Goal: Task Accomplishment & Management: Use online tool/utility

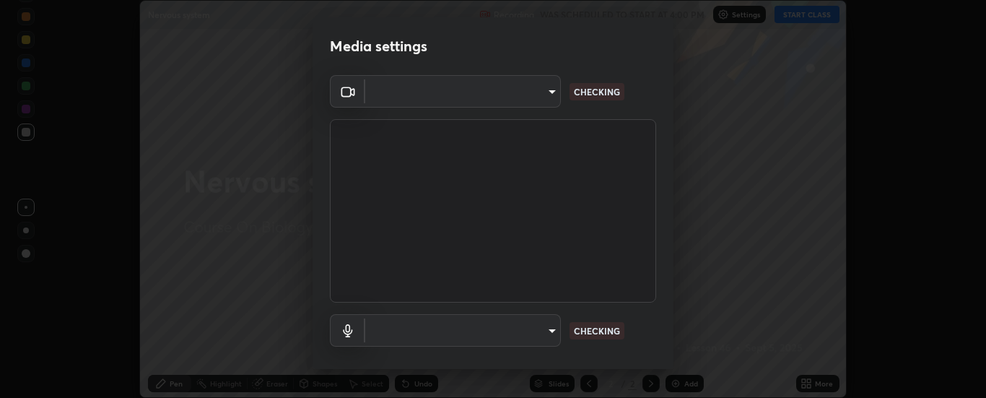
scroll to position [398, 986]
type input "6d3829c99f98afdfe7c29186be8927c2ef9ac3e8f7233b1026567672352cba5b"
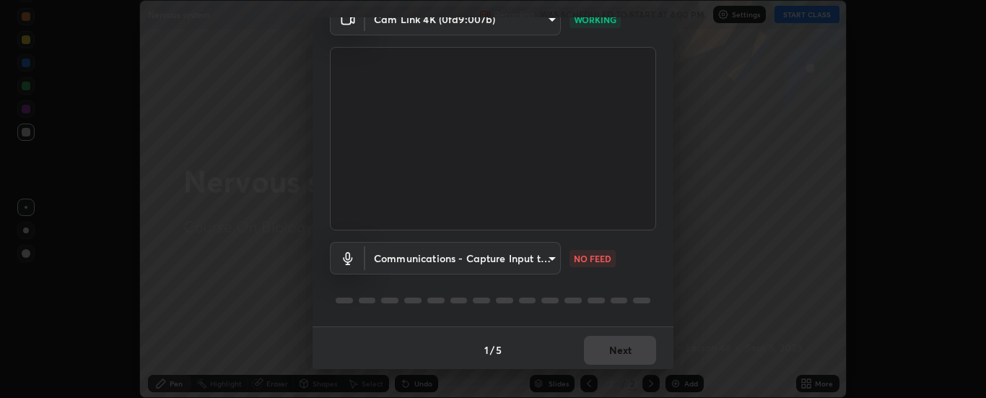
scroll to position [76, 0]
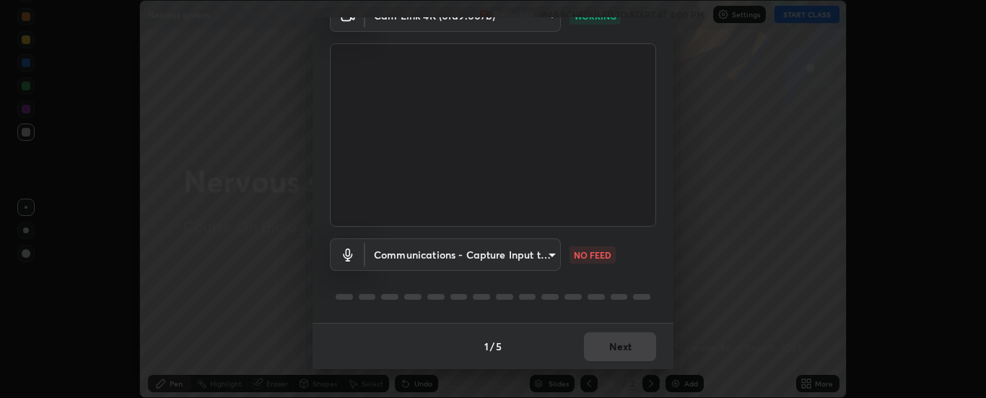
click at [548, 253] on body "Erase all Nervous system Recording WAS SCHEDULED TO START AT 4:00 PM Settings S…" at bounding box center [493, 199] width 986 height 398
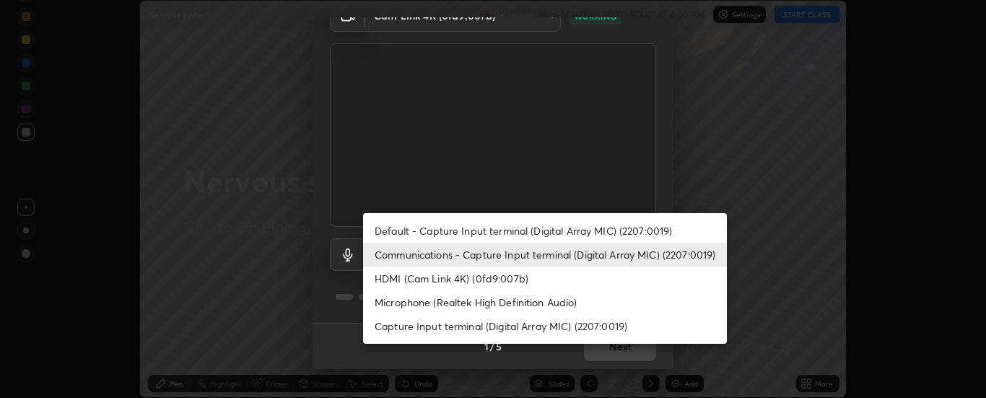
click at [586, 227] on li "Default - Capture Input terminal (Digital Array MIC) (2207:0019)" at bounding box center [545, 231] width 364 height 24
type input "default"
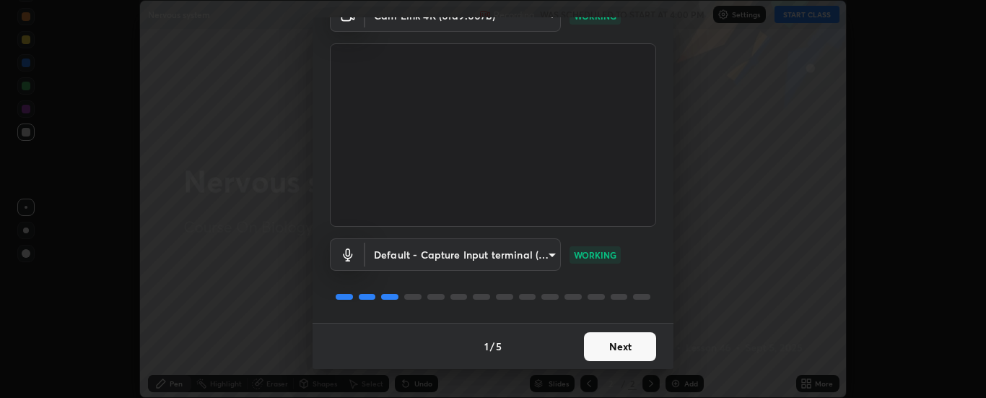
click at [641, 344] on button "Next" at bounding box center [620, 346] width 72 height 29
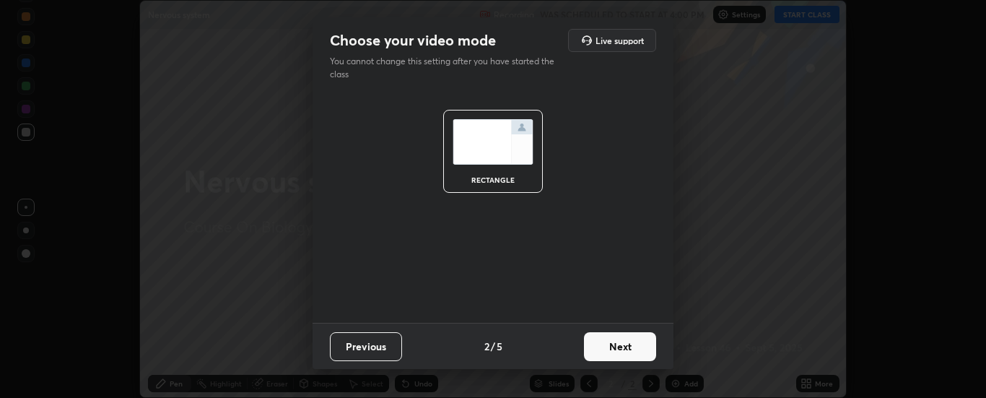
scroll to position [0, 0]
click at [641, 344] on button "Next" at bounding box center [620, 346] width 72 height 29
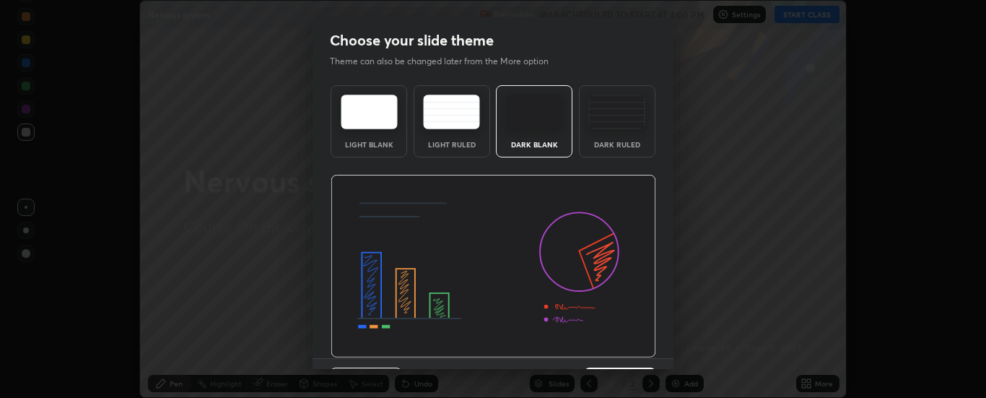
scroll to position [35, 0]
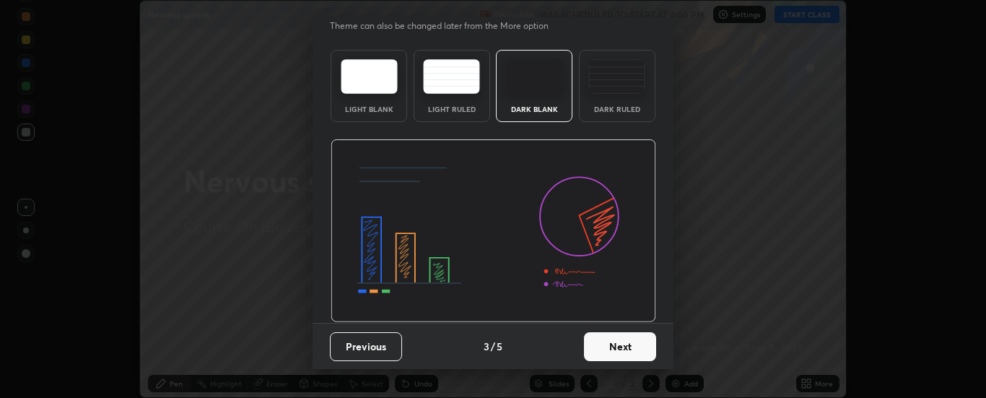
click at [635, 344] on button "Next" at bounding box center [620, 346] width 72 height 29
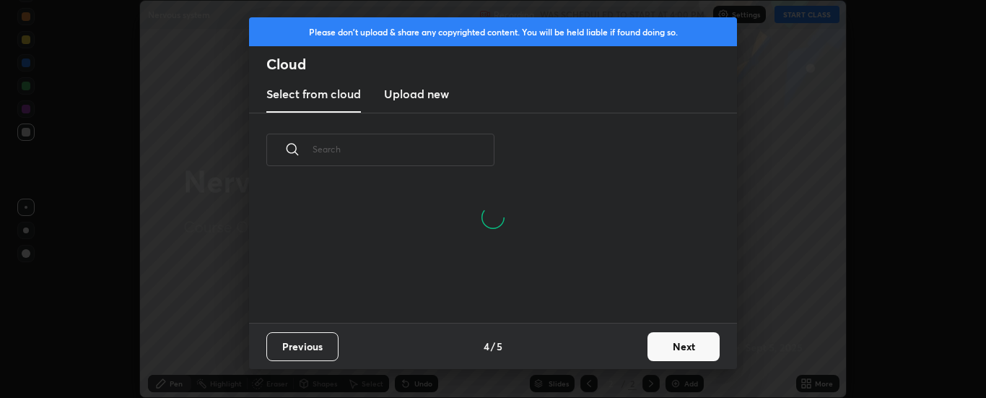
click at [689, 347] on button "Next" at bounding box center [684, 346] width 72 height 29
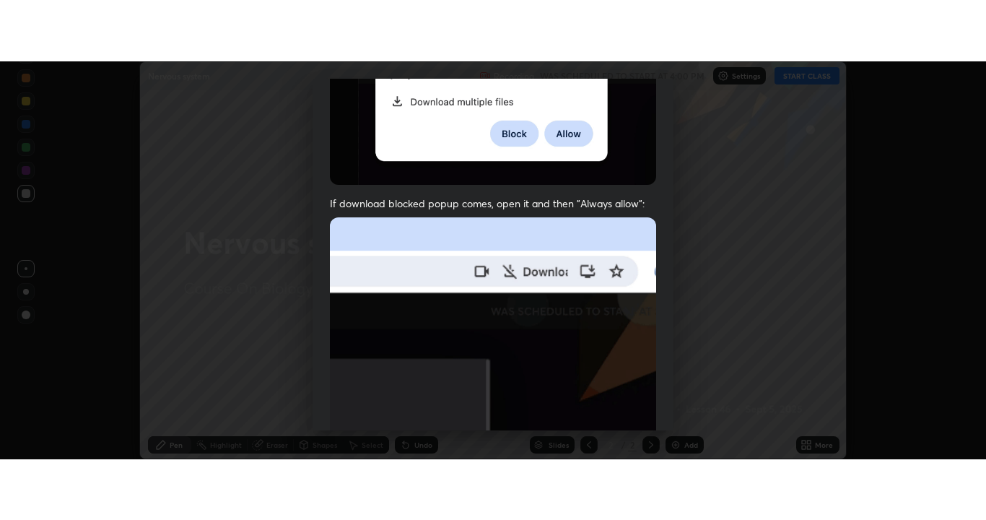
scroll to position [370, 0]
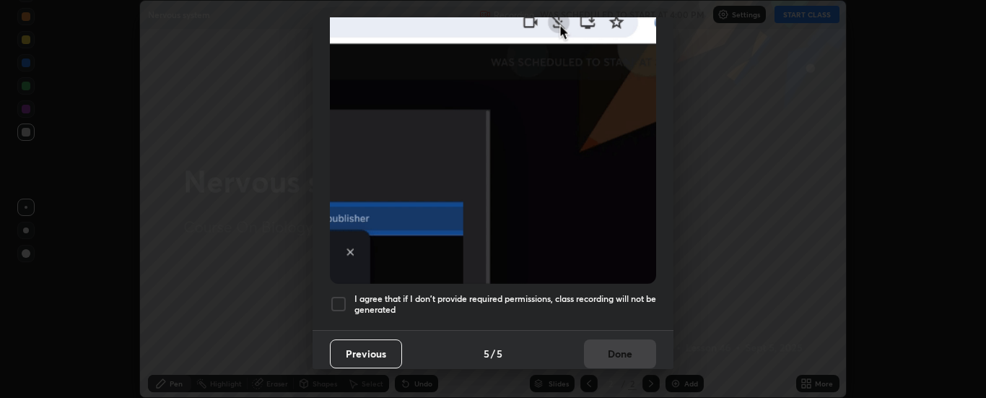
click at [611, 293] on h5 "I agree that if I don't provide required permissions, class recording will not …" at bounding box center [506, 304] width 302 height 22
click at [623, 342] on button "Done" at bounding box center [620, 353] width 72 height 29
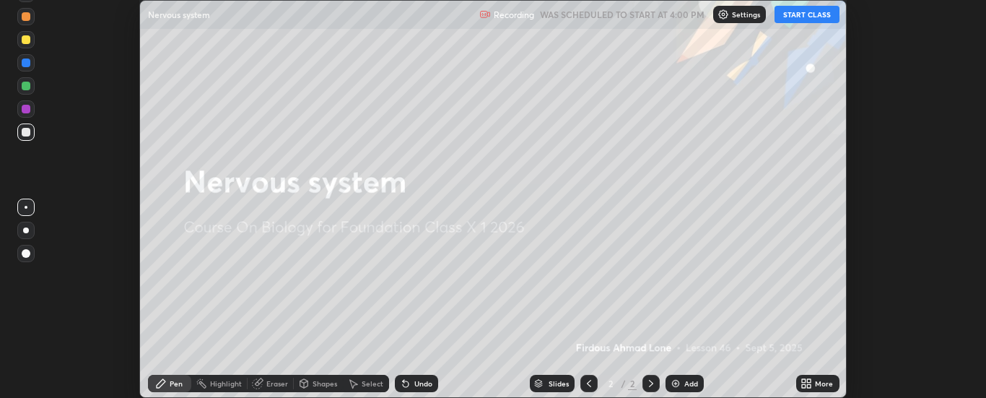
click at [825, 18] on button "START CLASS" at bounding box center [807, 14] width 65 height 17
click at [819, 381] on div "More" at bounding box center [824, 383] width 18 height 7
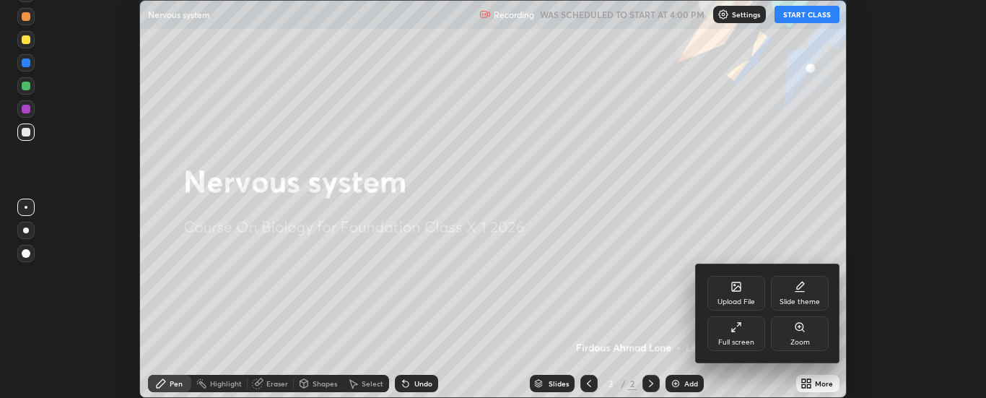
click at [747, 331] on div "Full screen" at bounding box center [737, 333] width 58 height 35
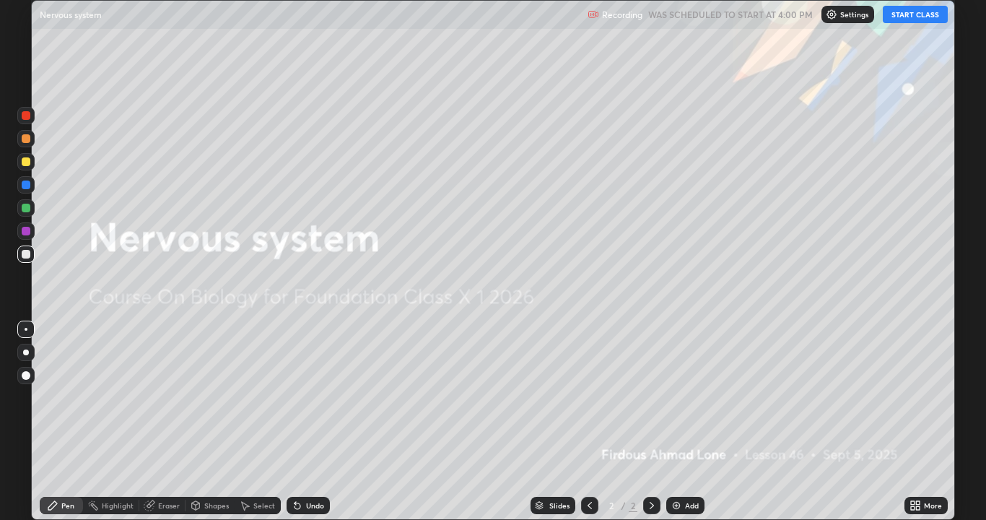
scroll to position [520, 986]
click at [680, 397] on img at bounding box center [677, 506] width 12 height 12
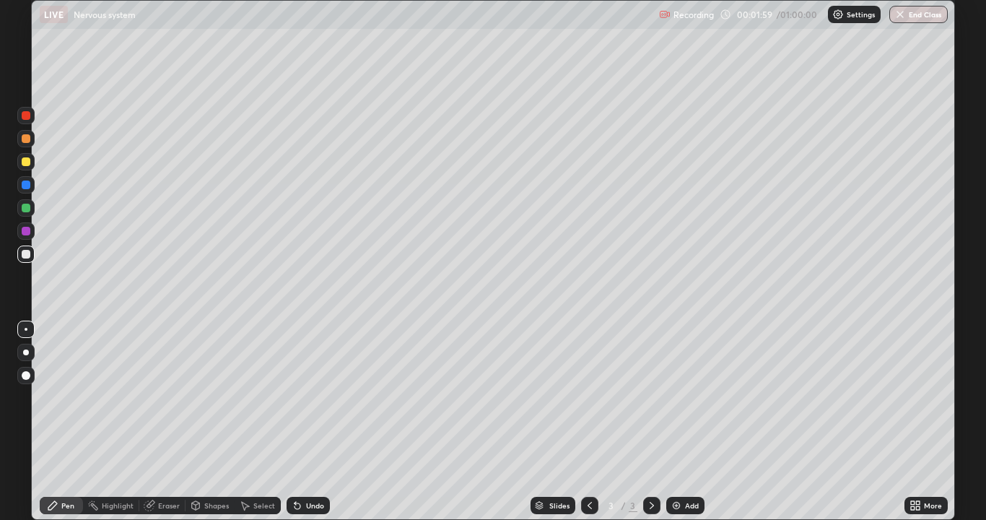
click at [28, 373] on div at bounding box center [26, 375] width 9 height 9
click at [28, 162] on div at bounding box center [26, 161] width 9 height 9
click at [26, 256] on div at bounding box center [26, 254] width 9 height 9
click at [308, 397] on div "Undo" at bounding box center [308, 505] width 43 height 17
click at [27, 168] on div at bounding box center [25, 161] width 17 height 17
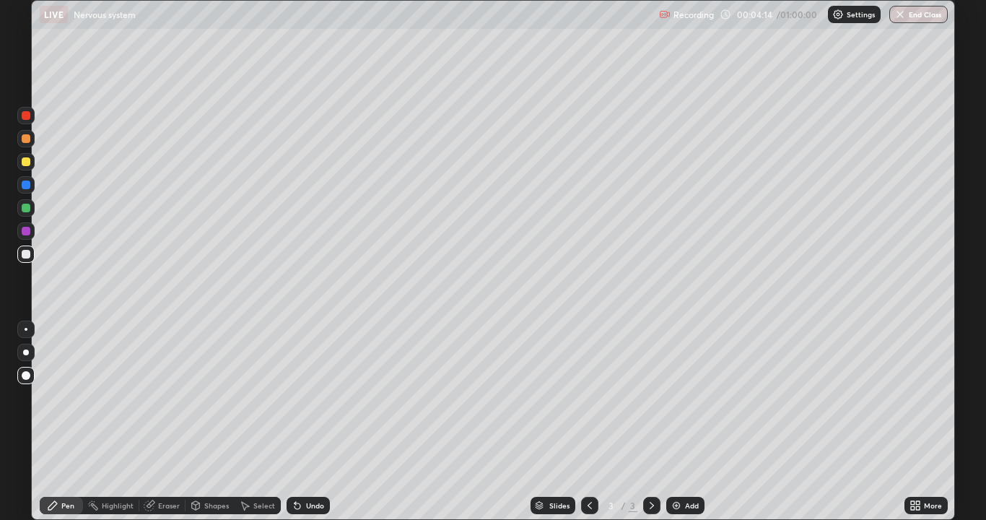
click at [24, 165] on div at bounding box center [26, 161] width 9 height 9
click at [25, 232] on div at bounding box center [26, 231] width 9 height 9
click at [23, 139] on div at bounding box center [26, 138] width 9 height 9
click at [24, 254] on div at bounding box center [26, 254] width 9 height 9
click at [27, 231] on div at bounding box center [26, 231] width 9 height 9
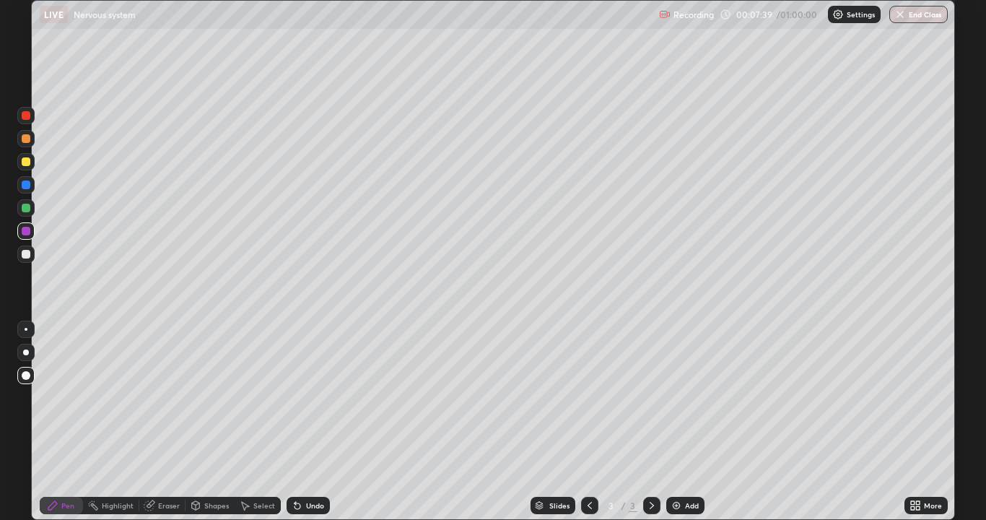
click at [28, 253] on div at bounding box center [26, 254] width 9 height 9
click at [25, 232] on div at bounding box center [26, 231] width 9 height 9
click at [681, 397] on img at bounding box center [677, 506] width 12 height 12
click at [27, 162] on div at bounding box center [26, 161] width 9 height 9
click at [25, 252] on div at bounding box center [26, 254] width 9 height 9
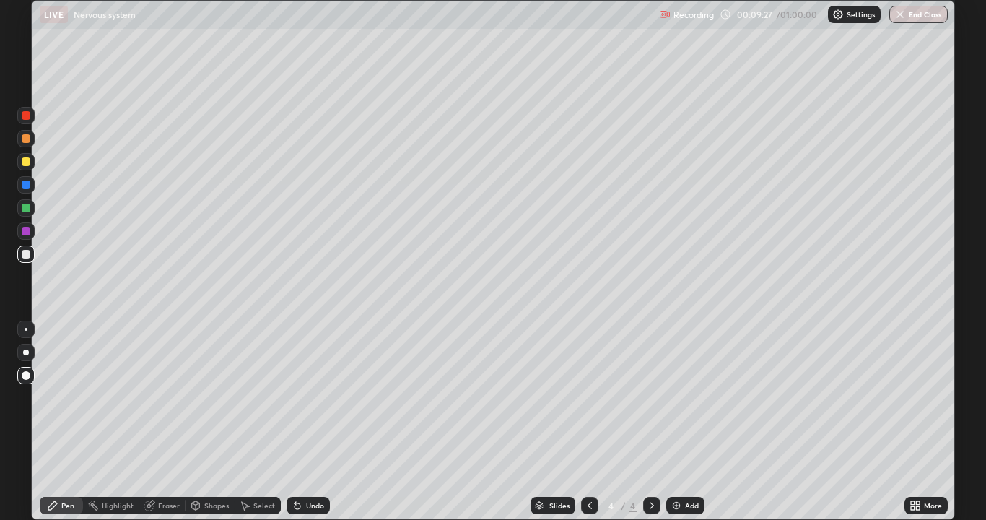
click at [25, 254] on div at bounding box center [26, 254] width 9 height 9
click at [26, 210] on div at bounding box center [26, 208] width 9 height 9
click at [22, 232] on div at bounding box center [26, 231] width 9 height 9
click at [24, 162] on div at bounding box center [26, 161] width 9 height 9
click at [682, 397] on div "Add" at bounding box center [685, 505] width 38 height 17
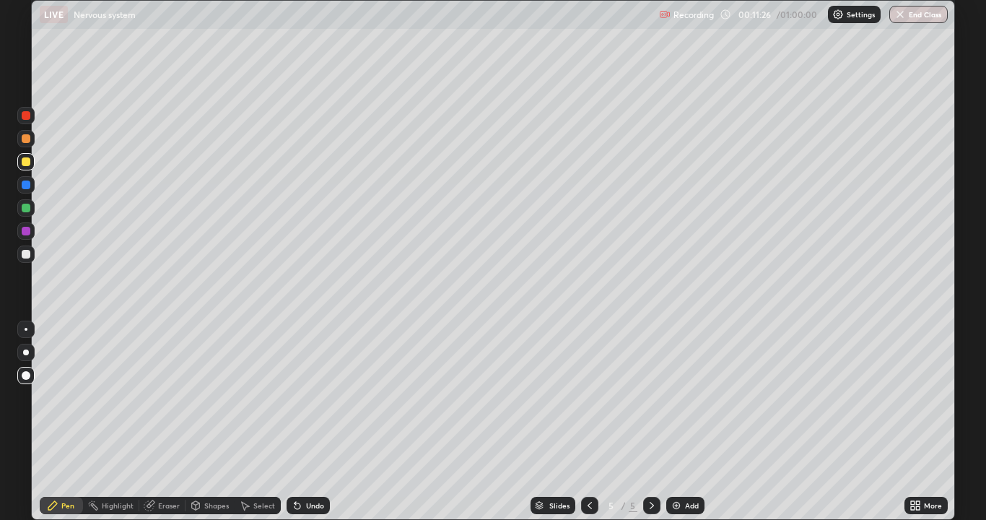
click at [26, 255] on div at bounding box center [26, 254] width 9 height 9
click at [27, 162] on div at bounding box center [26, 161] width 9 height 9
click at [23, 256] on div at bounding box center [26, 254] width 9 height 9
click at [28, 208] on div at bounding box center [26, 208] width 9 height 9
click at [24, 258] on div at bounding box center [26, 254] width 9 height 9
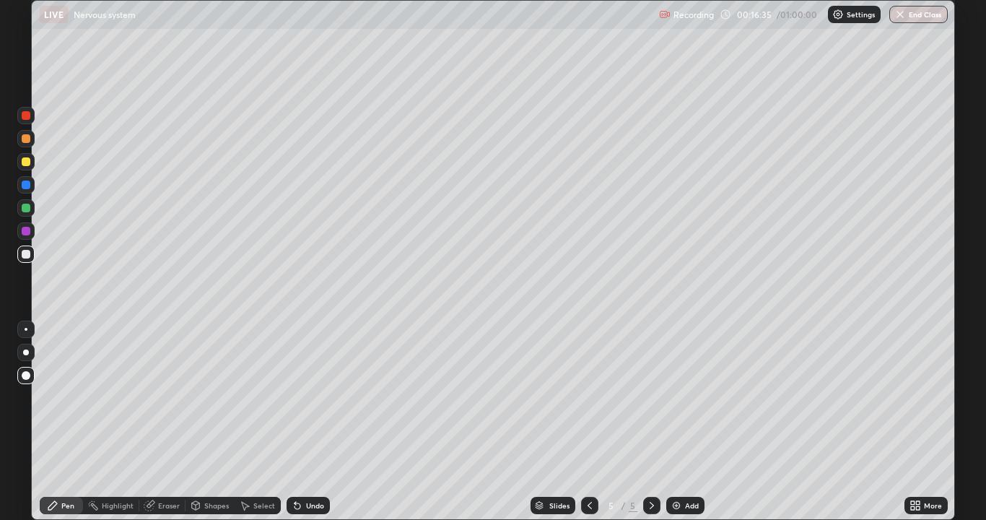
click at [22, 208] on div at bounding box center [26, 208] width 9 height 9
click at [22, 253] on div at bounding box center [26, 254] width 9 height 9
click at [687, 397] on div "Add" at bounding box center [692, 505] width 14 height 7
click at [27, 206] on div at bounding box center [26, 208] width 9 height 9
click at [27, 256] on div at bounding box center [26, 254] width 9 height 9
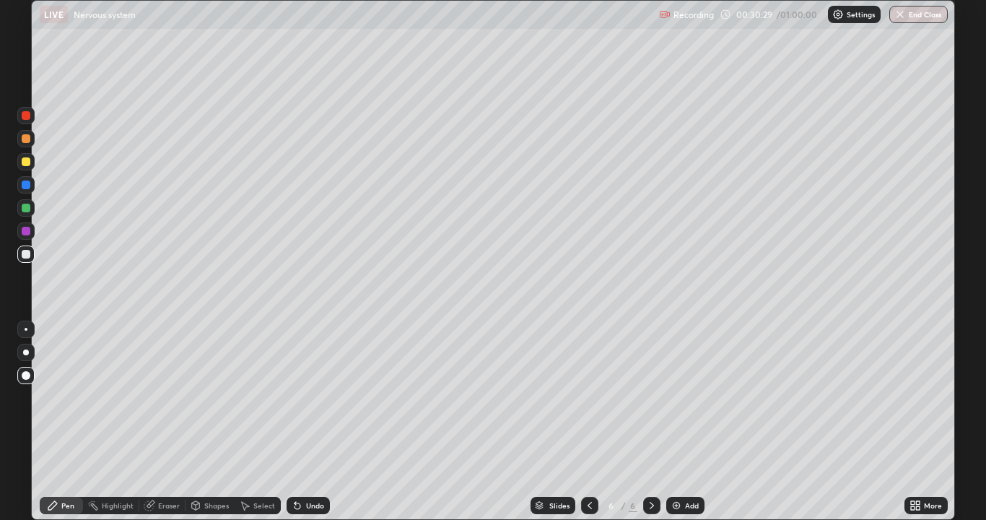
click at [682, 397] on div "Add" at bounding box center [685, 505] width 38 height 17
click at [581, 397] on div at bounding box center [589, 505] width 17 height 17
click at [588, 397] on icon at bounding box center [590, 506] width 12 height 12
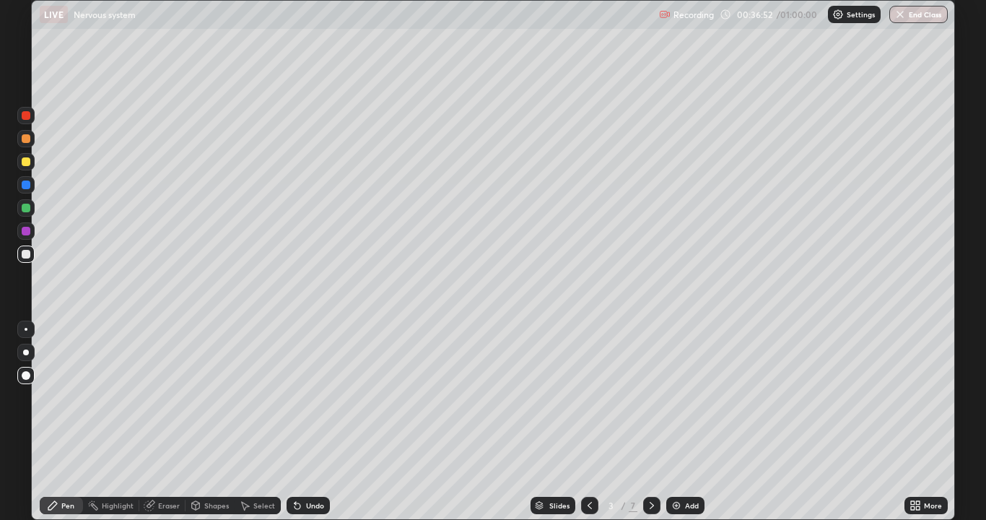
click at [651, 397] on icon at bounding box center [652, 506] width 12 height 12
click at [588, 397] on icon at bounding box center [590, 505] width 4 height 7
click at [645, 397] on div at bounding box center [651, 505] width 17 height 17
click at [656, 397] on div at bounding box center [651, 505] width 17 height 17
click at [651, 397] on icon at bounding box center [652, 506] width 12 height 12
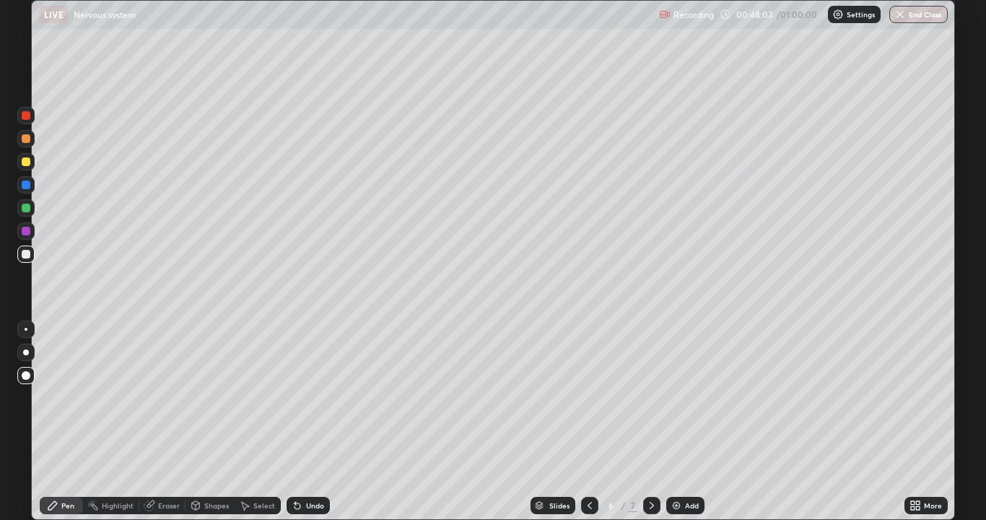
click at [656, 397] on div at bounding box center [651, 505] width 17 height 17
click at [659, 397] on div at bounding box center [651, 505] width 17 height 17
click at [590, 397] on icon at bounding box center [590, 506] width 12 height 12
click at [587, 397] on icon at bounding box center [590, 506] width 12 height 12
click at [588, 397] on icon at bounding box center [590, 506] width 12 height 12
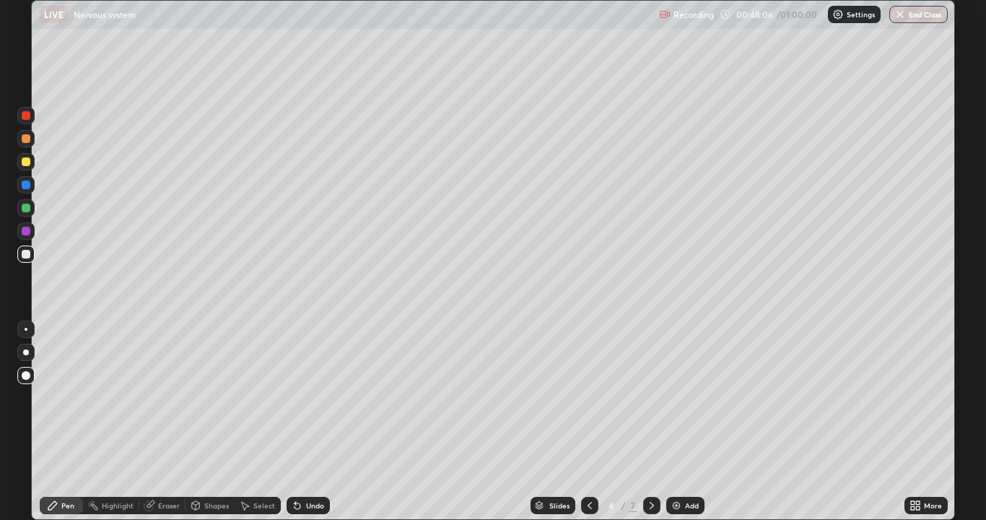
click at [587, 397] on icon at bounding box center [590, 506] width 12 height 12
click at [651, 397] on icon at bounding box center [652, 505] width 4 height 7
click at [644, 397] on div at bounding box center [651, 505] width 17 height 17
click at [677, 397] on img at bounding box center [677, 506] width 12 height 12
click at [653, 397] on icon at bounding box center [652, 506] width 12 height 12
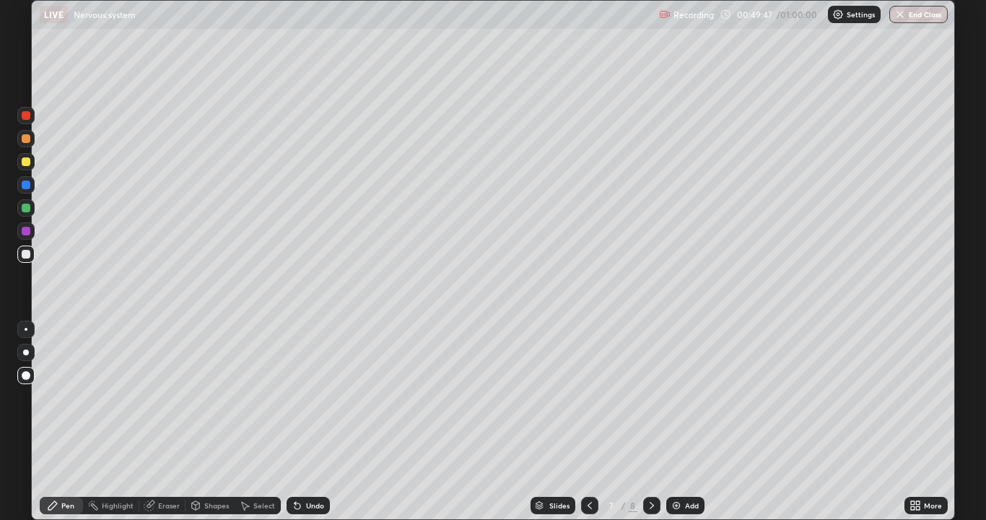
click at [552, 397] on div "Slides" at bounding box center [559, 505] width 20 height 7
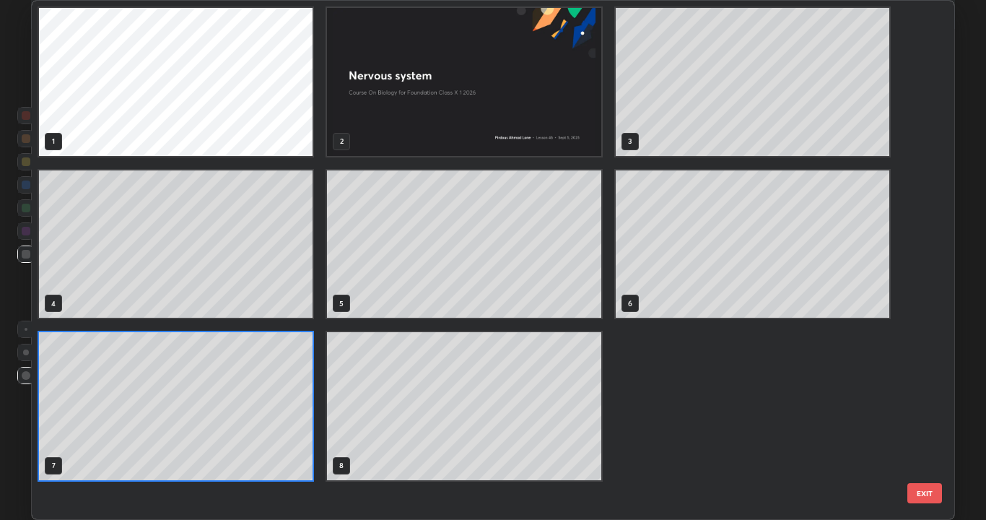
scroll to position [514, 916]
click at [463, 101] on img "grid" at bounding box center [464, 82] width 274 height 148
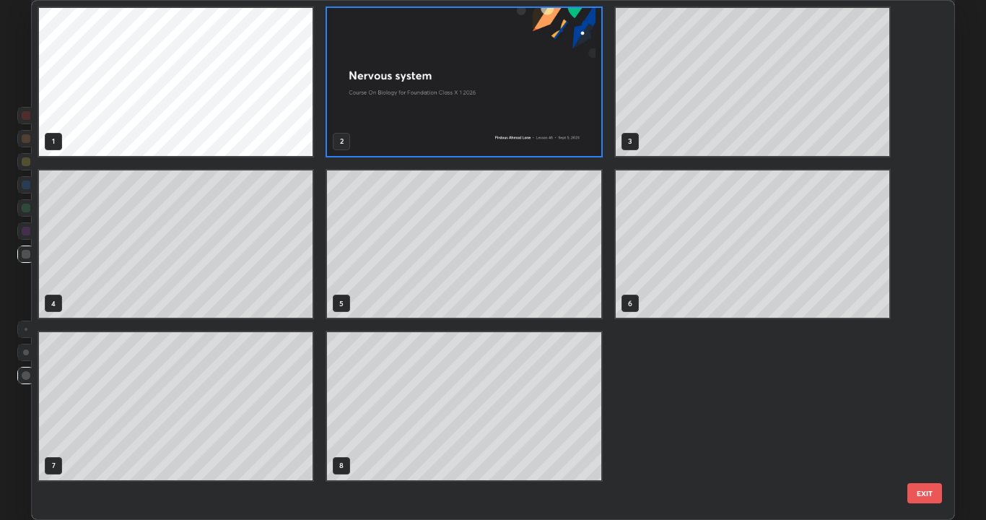
click at [386, 109] on img "grid" at bounding box center [464, 82] width 274 height 148
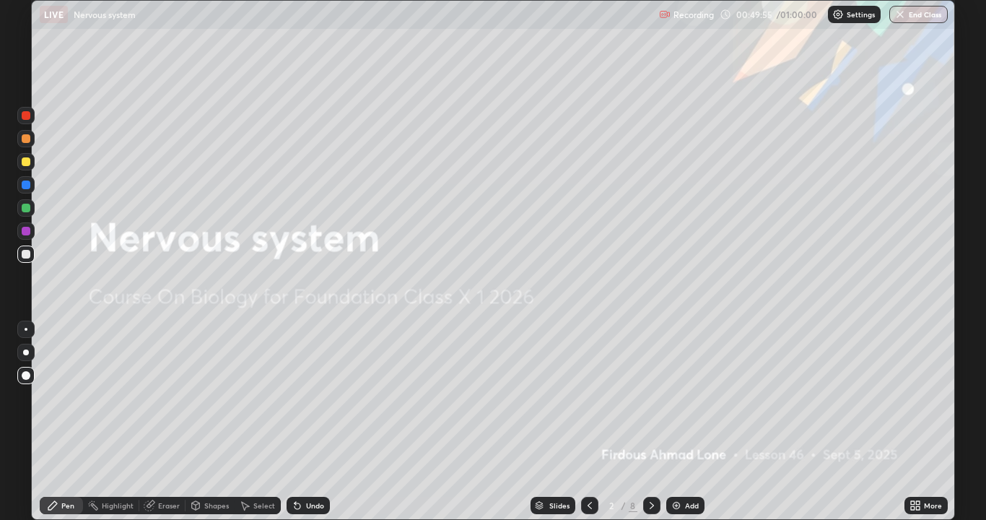
click at [657, 397] on div at bounding box center [651, 505] width 17 height 17
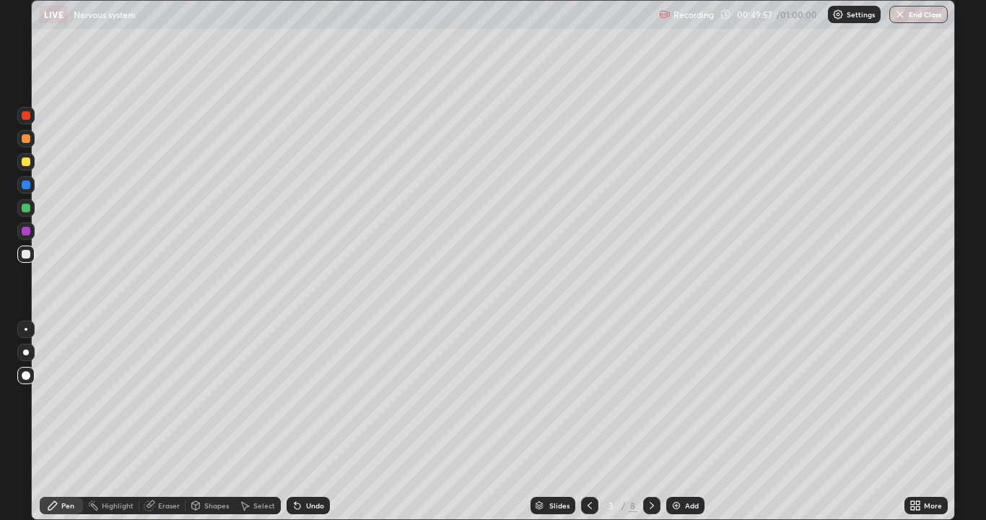
click at [588, 397] on icon at bounding box center [590, 506] width 12 height 12
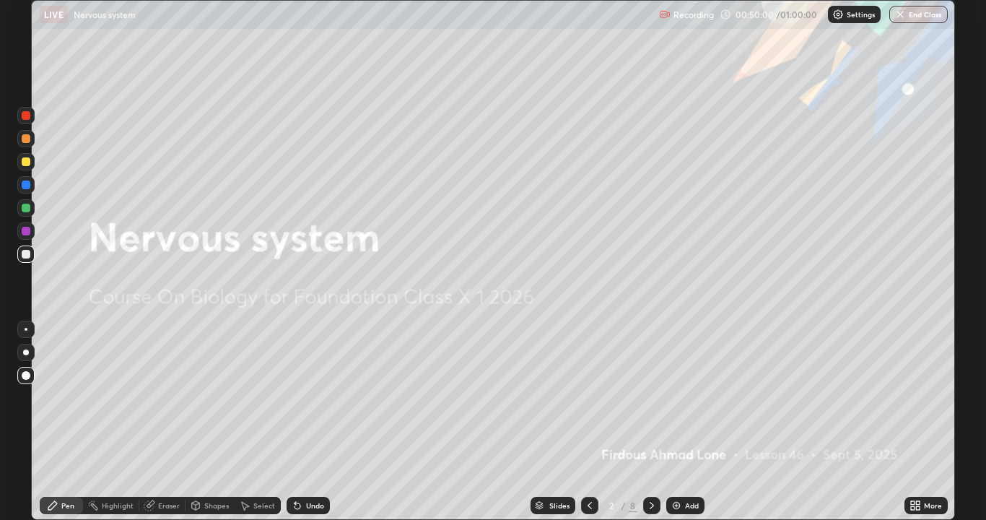
click at [651, 397] on icon at bounding box center [652, 506] width 12 height 12
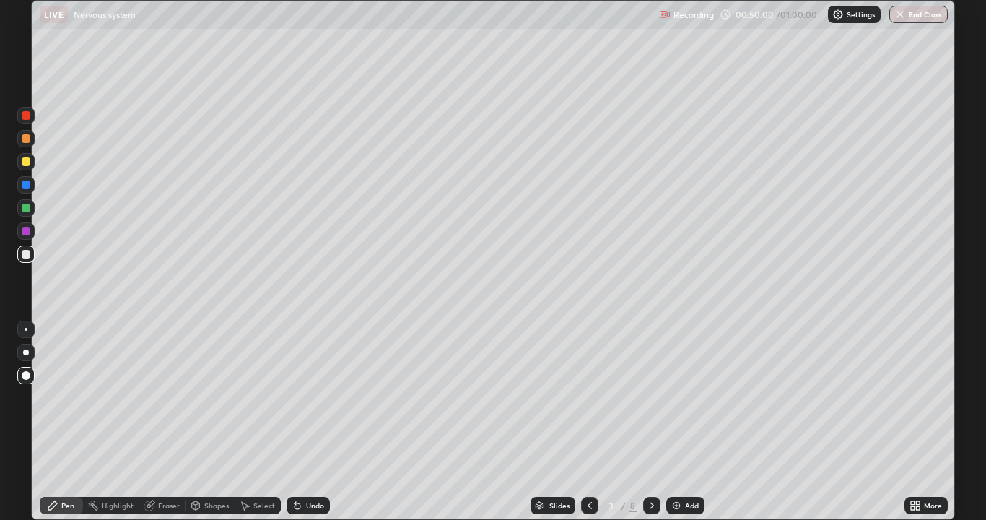
click at [651, 397] on icon at bounding box center [652, 506] width 12 height 12
click at [300, 397] on icon at bounding box center [298, 506] width 12 height 12
click at [303, 397] on div "Undo" at bounding box center [308, 505] width 43 height 17
click at [300, 397] on icon at bounding box center [298, 506] width 12 height 12
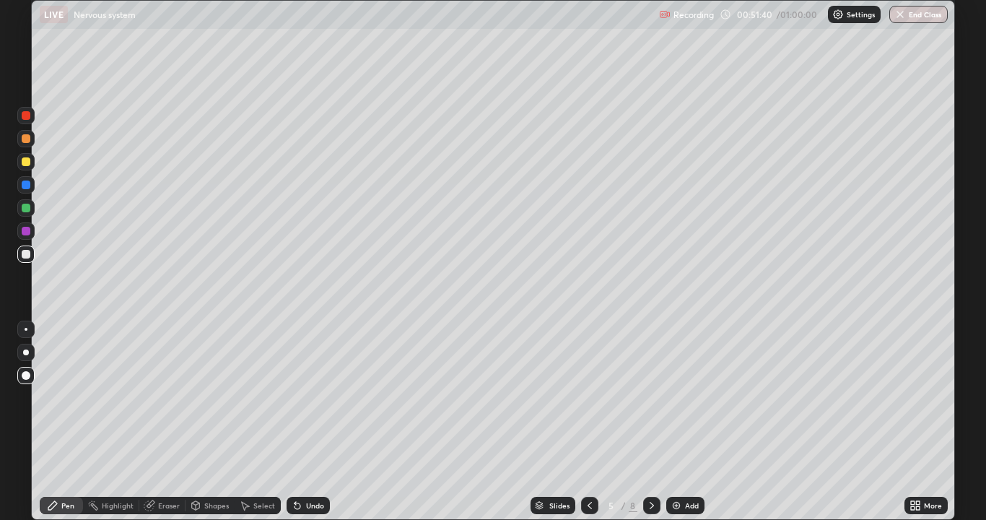
click at [295, 397] on icon at bounding box center [298, 506] width 6 height 6
click at [685, 397] on div "Add" at bounding box center [692, 505] width 14 height 7
click at [586, 397] on div at bounding box center [589, 505] width 17 height 29
click at [658, 397] on div at bounding box center [651, 505] width 17 height 17
click at [318, 397] on div "Undo" at bounding box center [315, 505] width 18 height 7
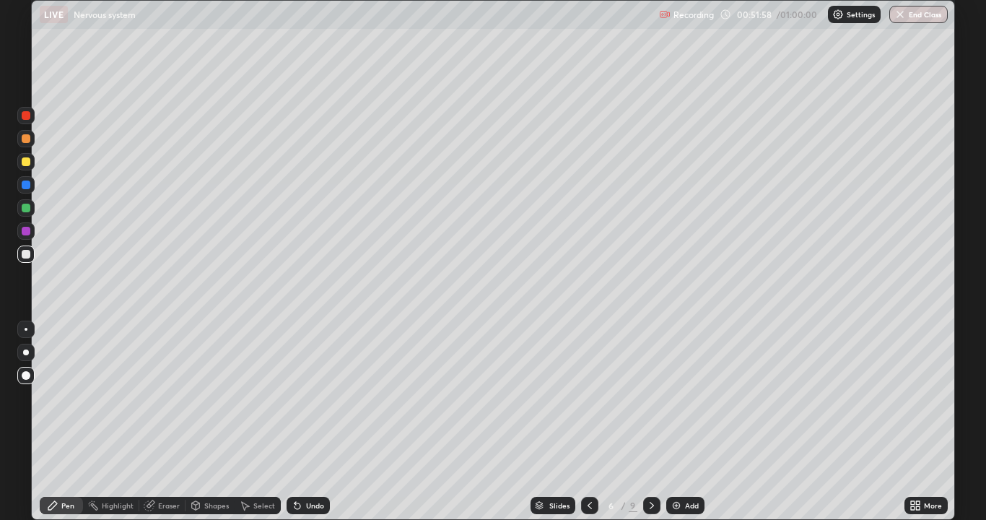
click at [322, 397] on div "Undo" at bounding box center [308, 505] width 43 height 17
click at [912, 13] on button "End Class" at bounding box center [919, 14] width 58 height 17
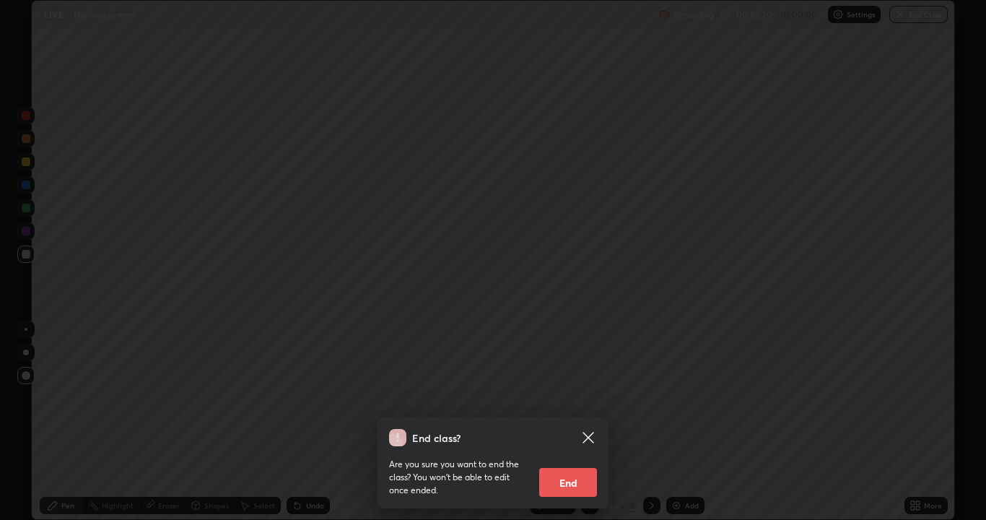
click at [565, 397] on button "End" at bounding box center [568, 482] width 58 height 29
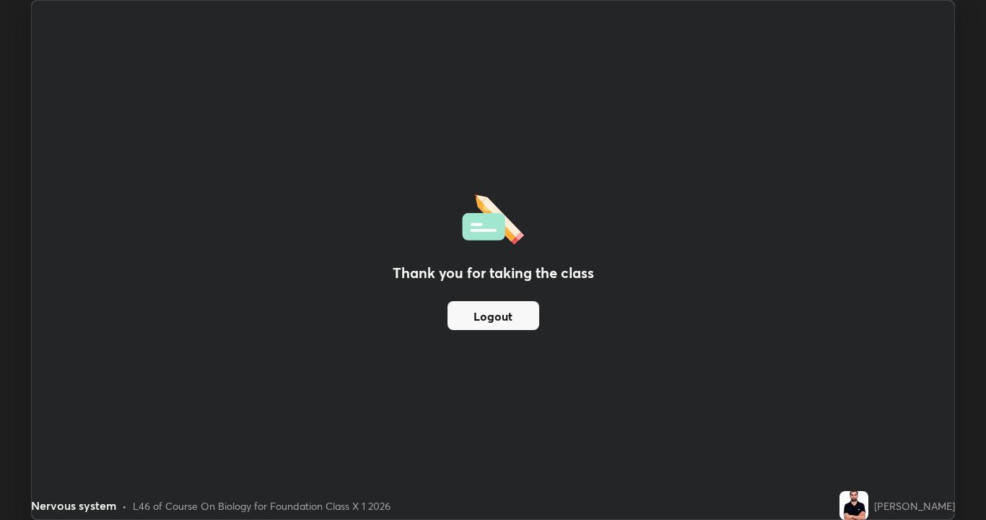
click at [482, 312] on button "Logout" at bounding box center [494, 315] width 92 height 29
